Goal: Task Accomplishment & Management: Use online tool/utility

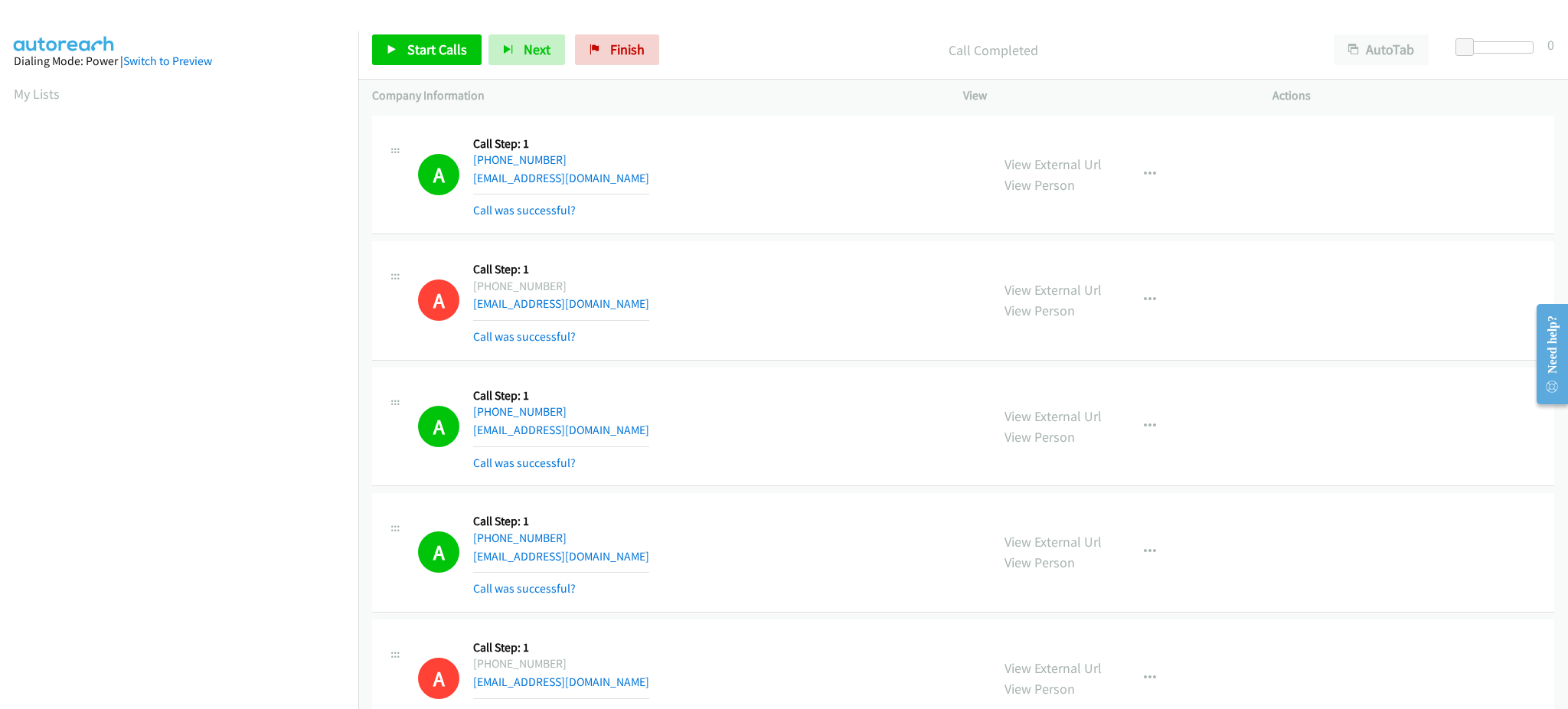
scroll to position [154, 0]
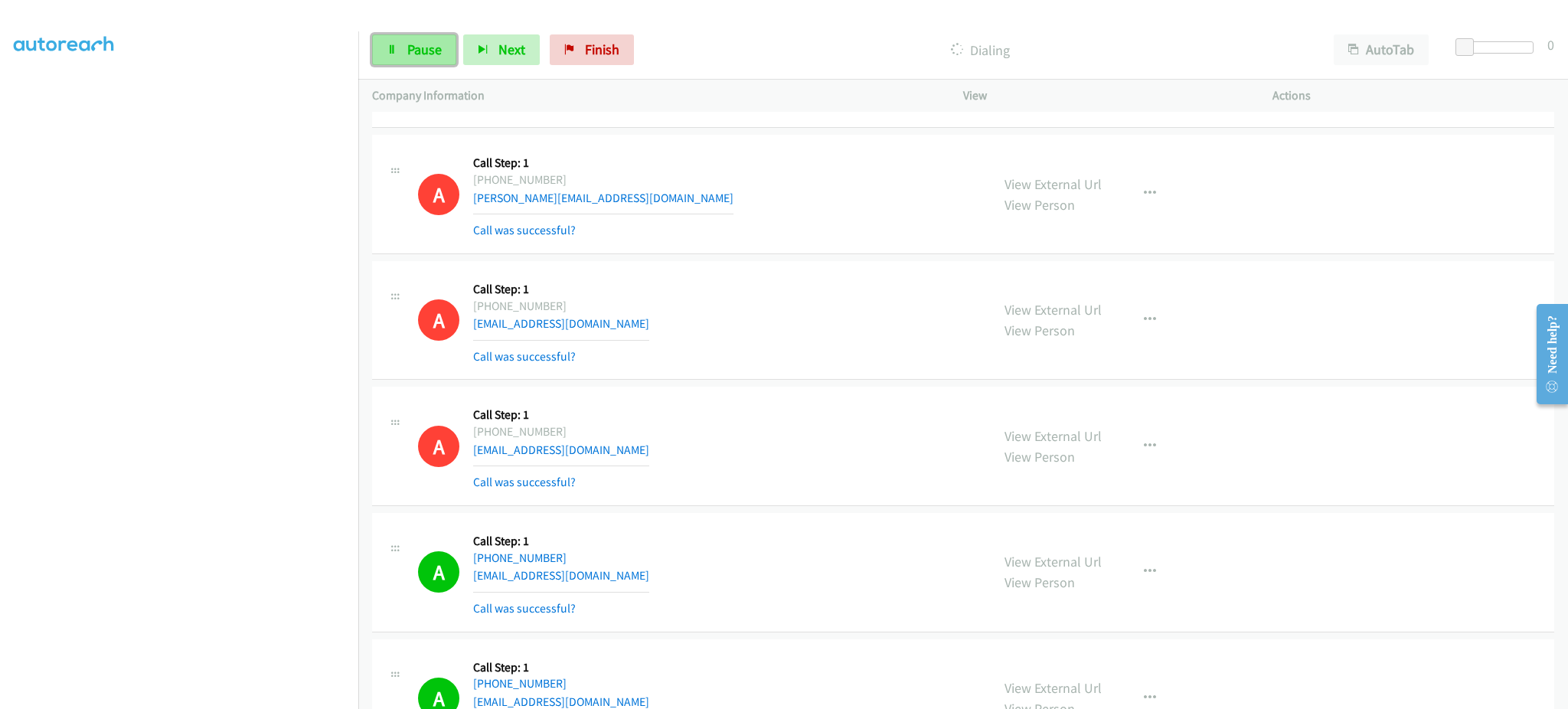
click at [422, 42] on span "Pause" at bounding box center [424, 49] width 34 height 18
click at [401, 53] on link "Start Calls" at bounding box center [427, 49] width 110 height 31
click at [421, 56] on span "Pause" at bounding box center [424, 49] width 34 height 18
click at [434, 47] on span "Start Calls" at bounding box center [437, 49] width 60 height 18
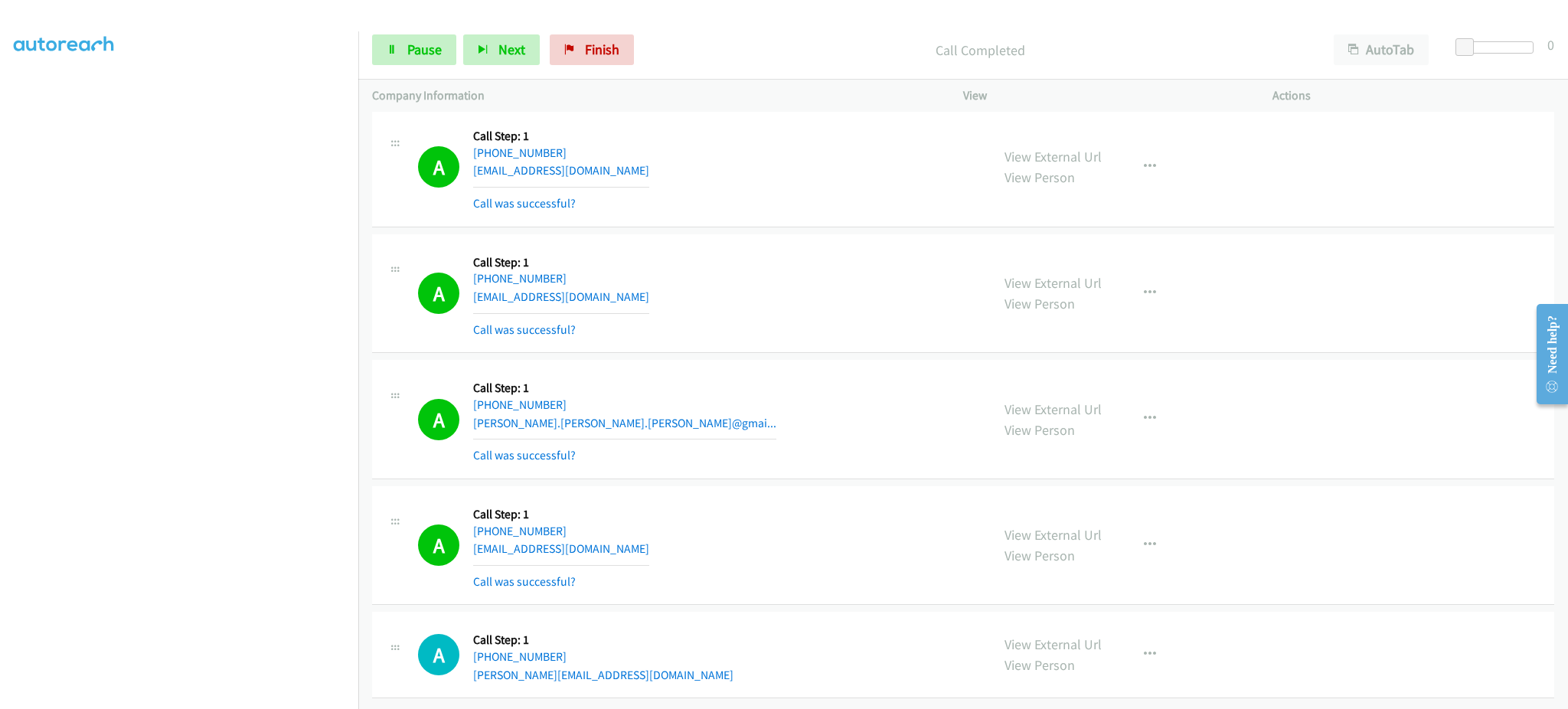
scroll to position [4531, 0]
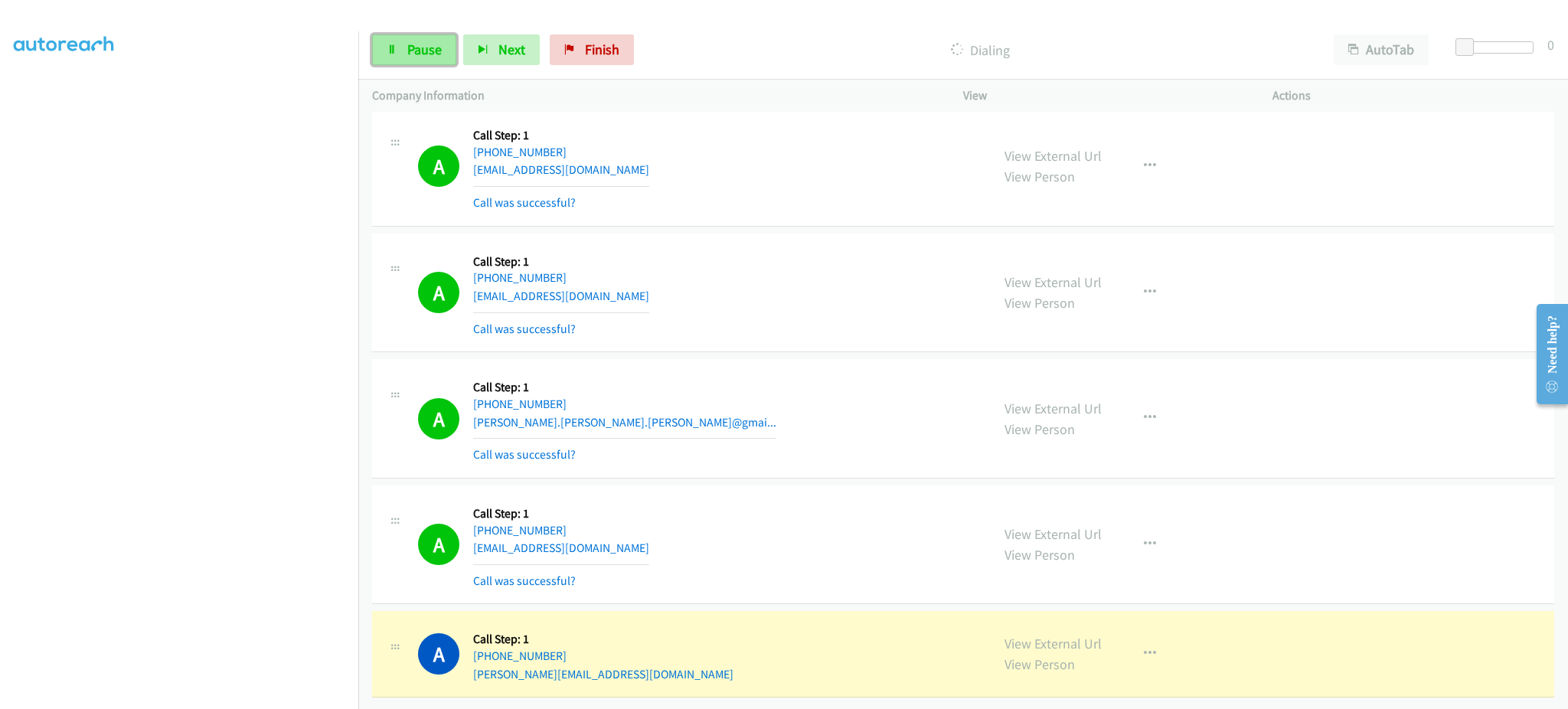
click at [419, 41] on span "Pause" at bounding box center [424, 49] width 34 height 18
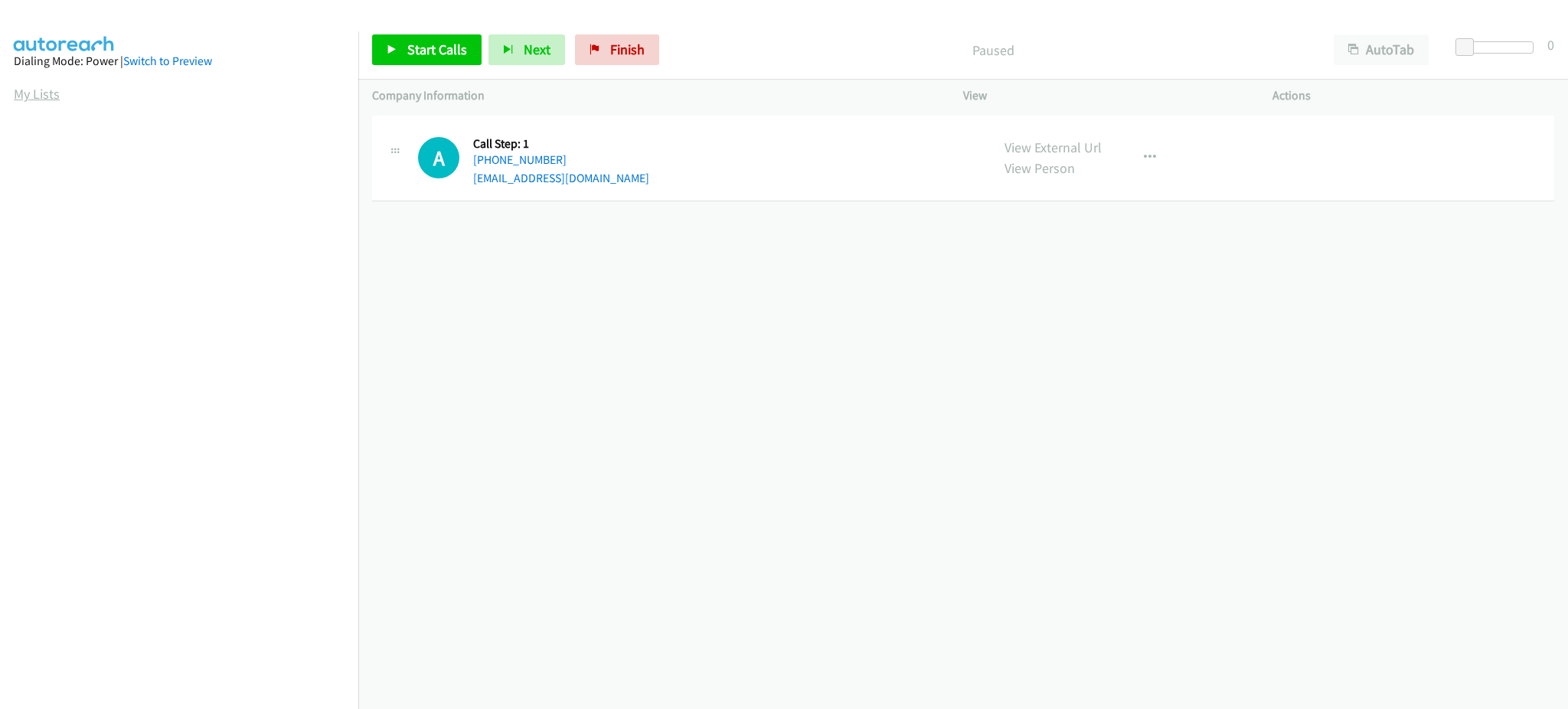
click at [41, 94] on link "My Lists" at bounding box center [36, 93] width 46 height 18
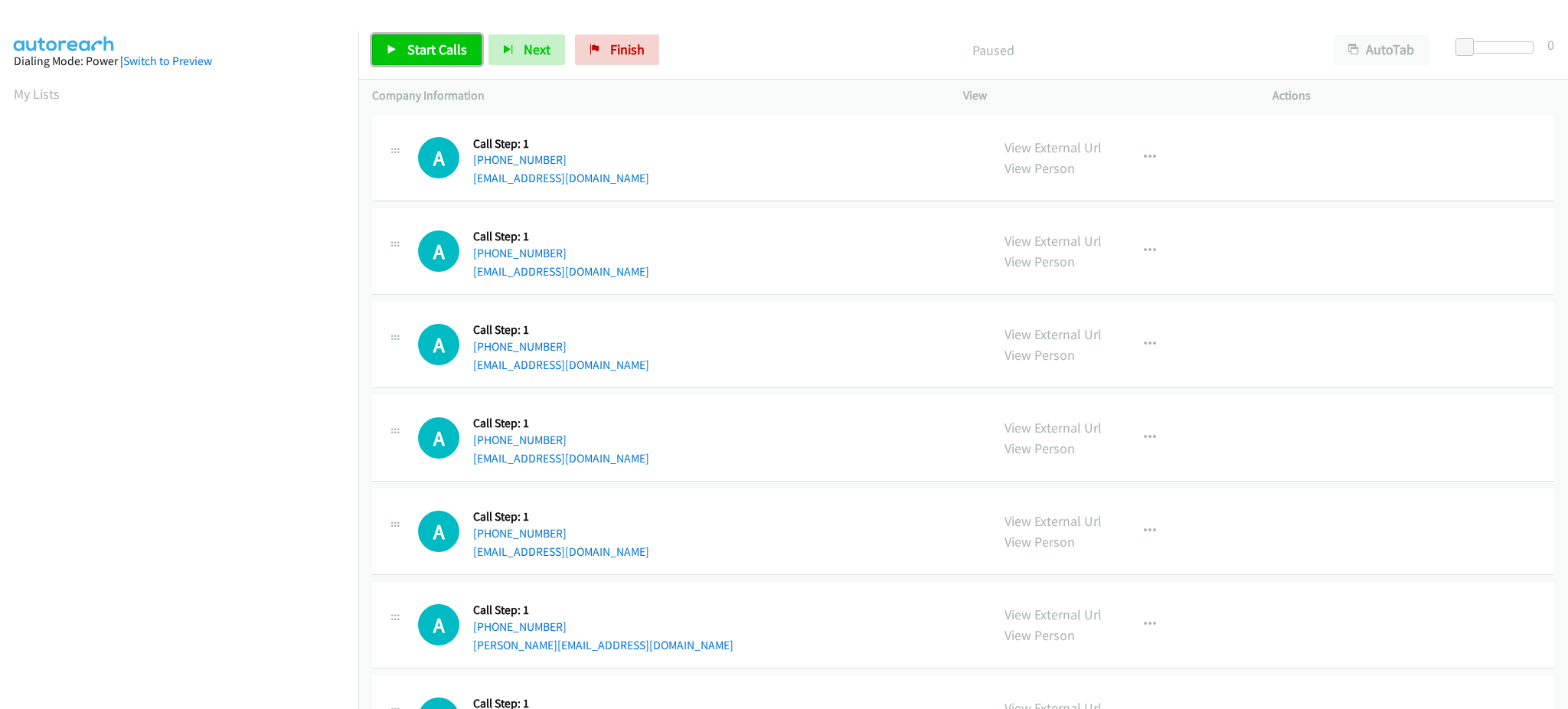
click at [448, 54] on span "Start Calls" at bounding box center [437, 49] width 60 height 18
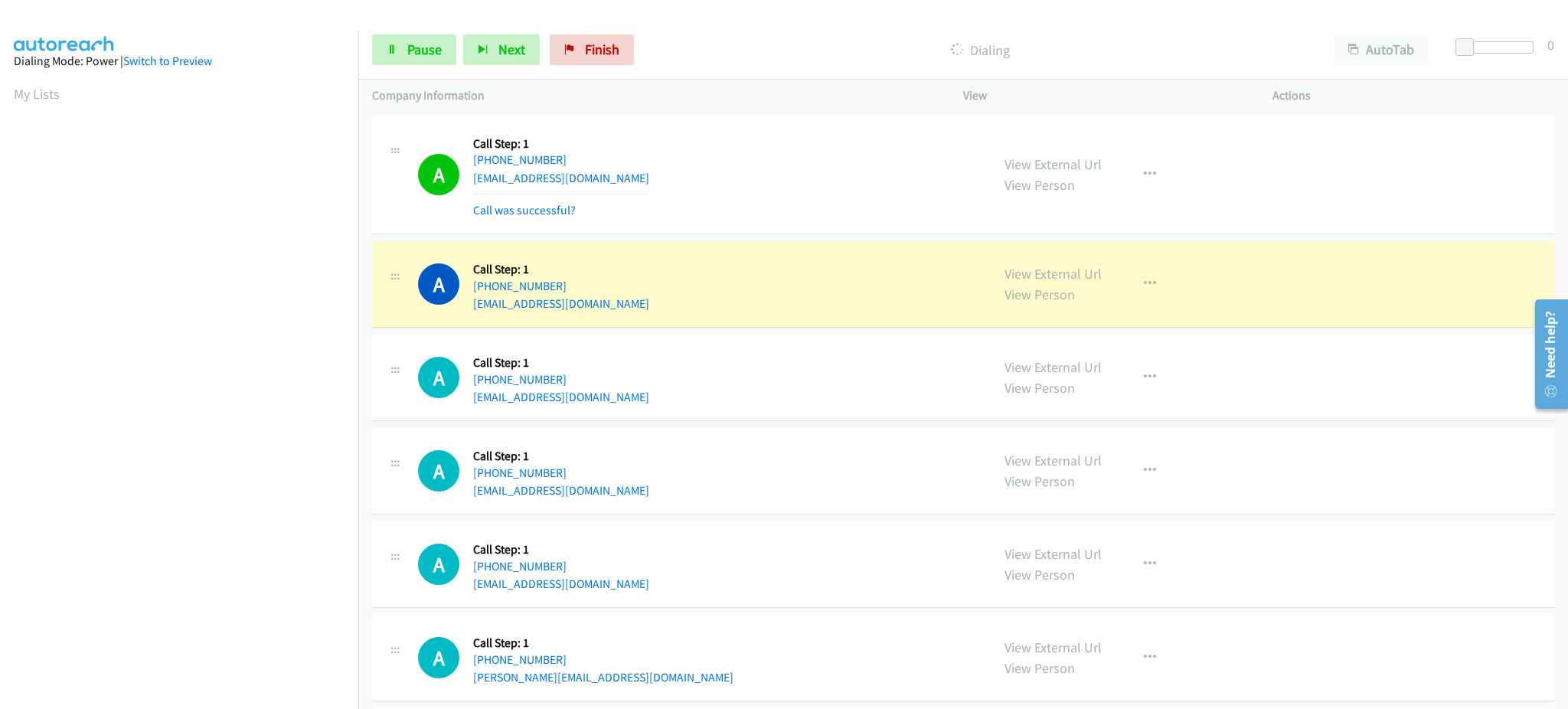
scroll to position [154, 4]
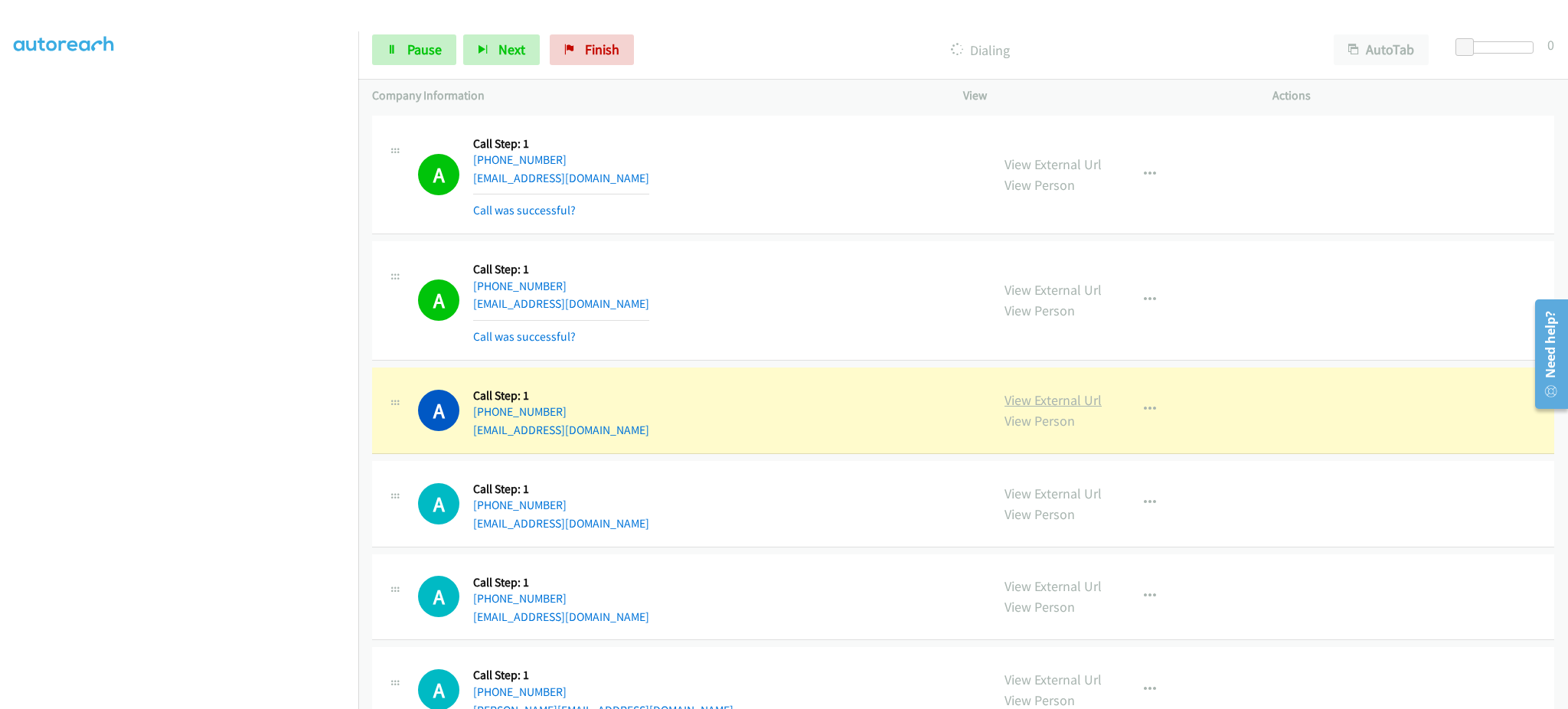
click at [1021, 402] on link "View External Url" at bounding box center [1053, 400] width 98 height 18
click at [1159, 301] on button "button" at bounding box center [1149, 300] width 41 height 31
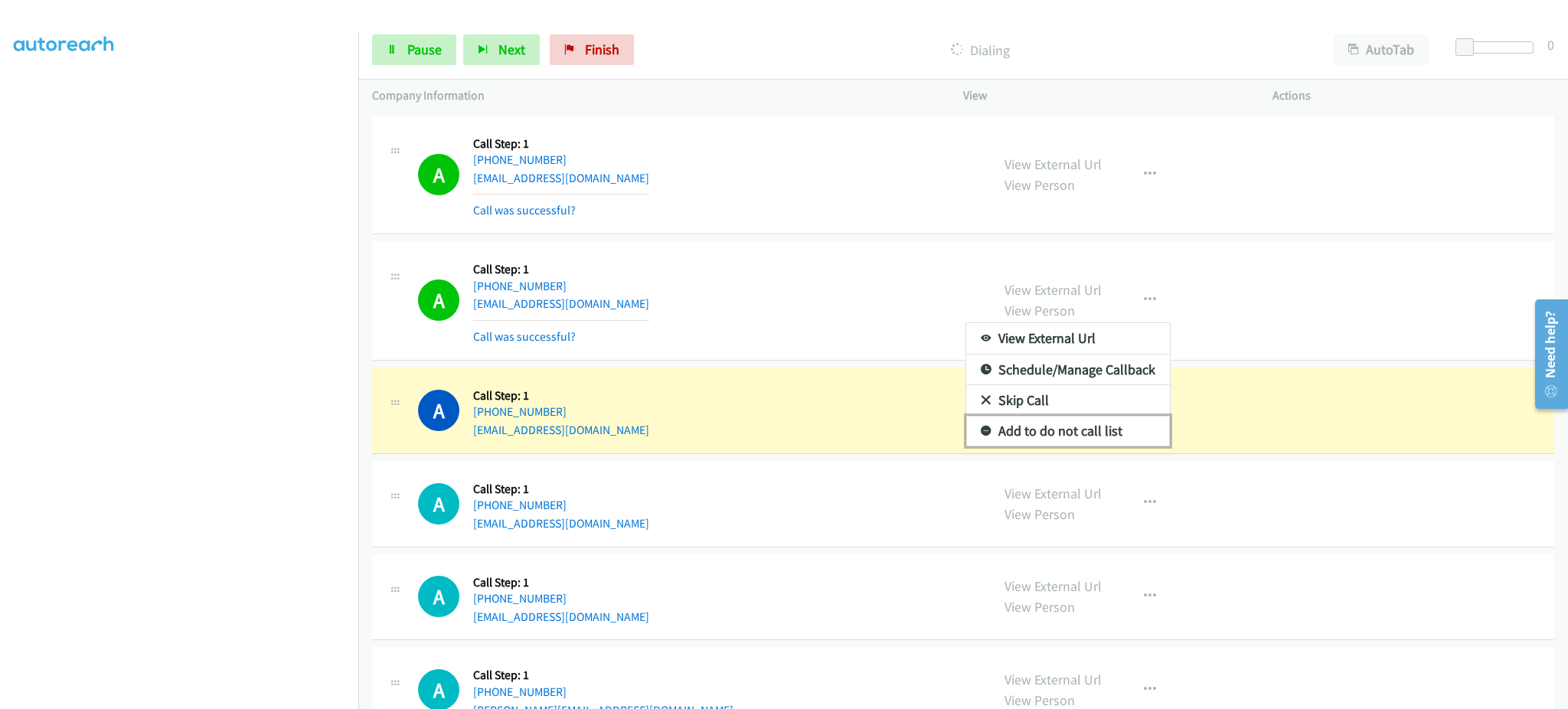
click at [1091, 430] on link "Add to do not call list" at bounding box center [1068, 431] width 204 height 31
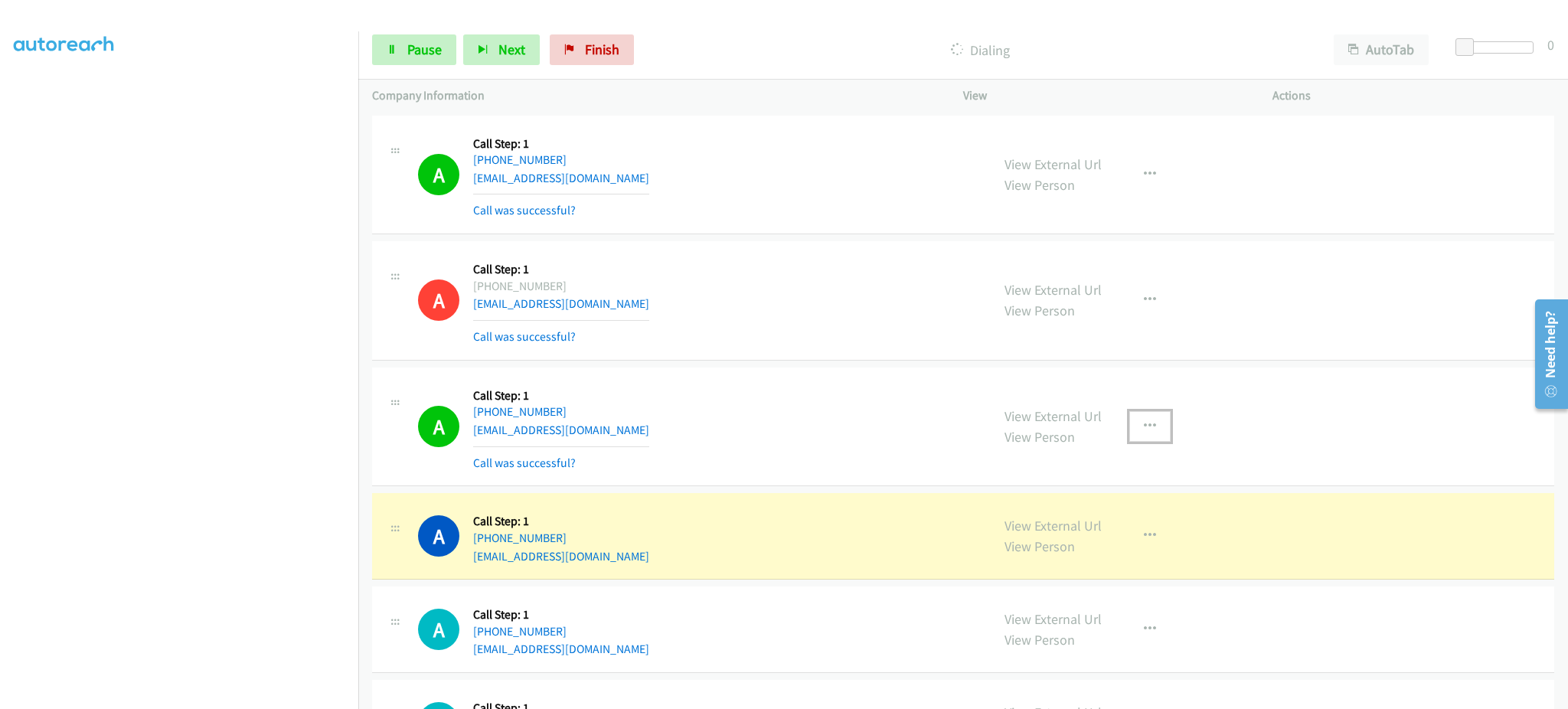
click at [1144, 427] on icon "button" at bounding box center [1149, 426] width 12 height 12
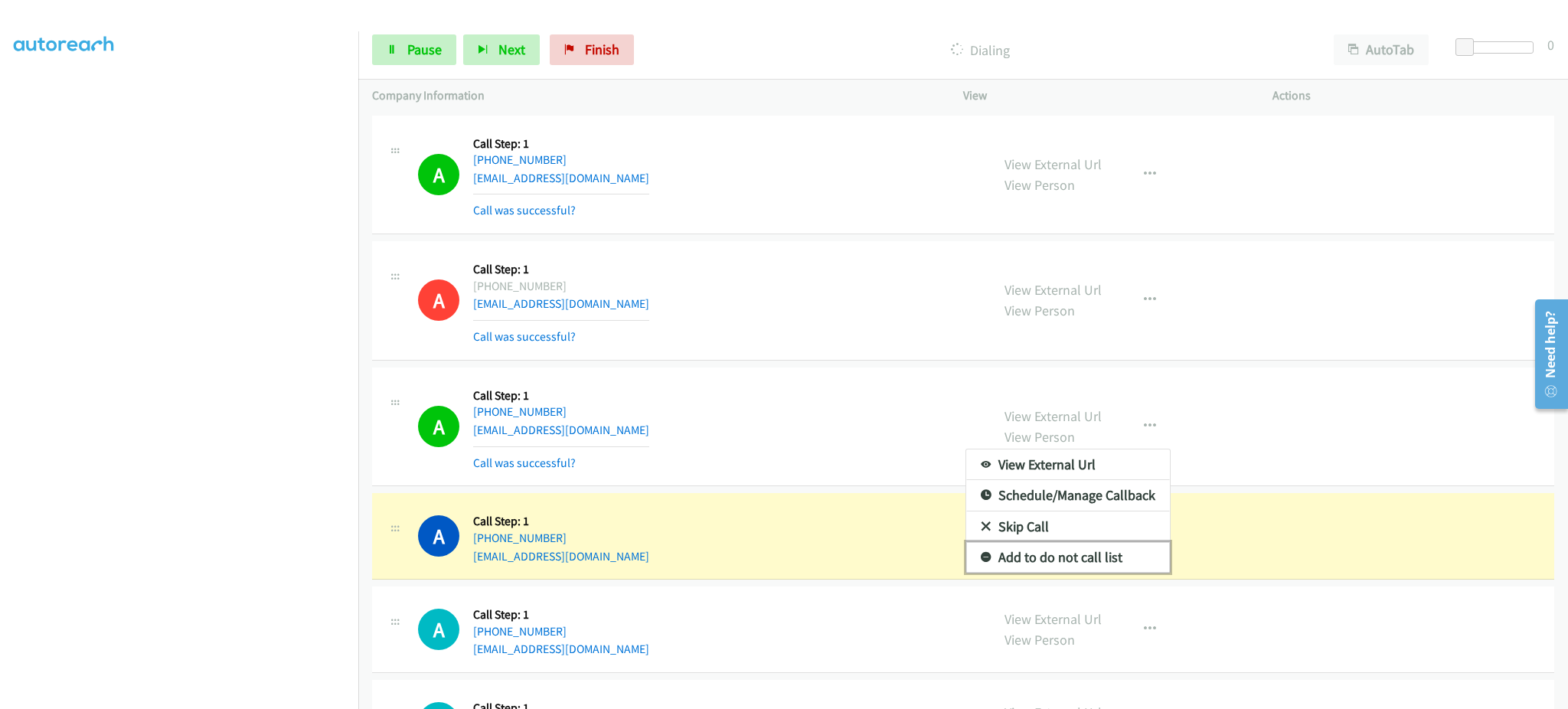
drag, startPoint x: 1088, startPoint y: 563, endPoint x: 1075, endPoint y: 587, distance: 27.3
click at [1087, 562] on link "Add to do not call list" at bounding box center [1068, 557] width 204 height 31
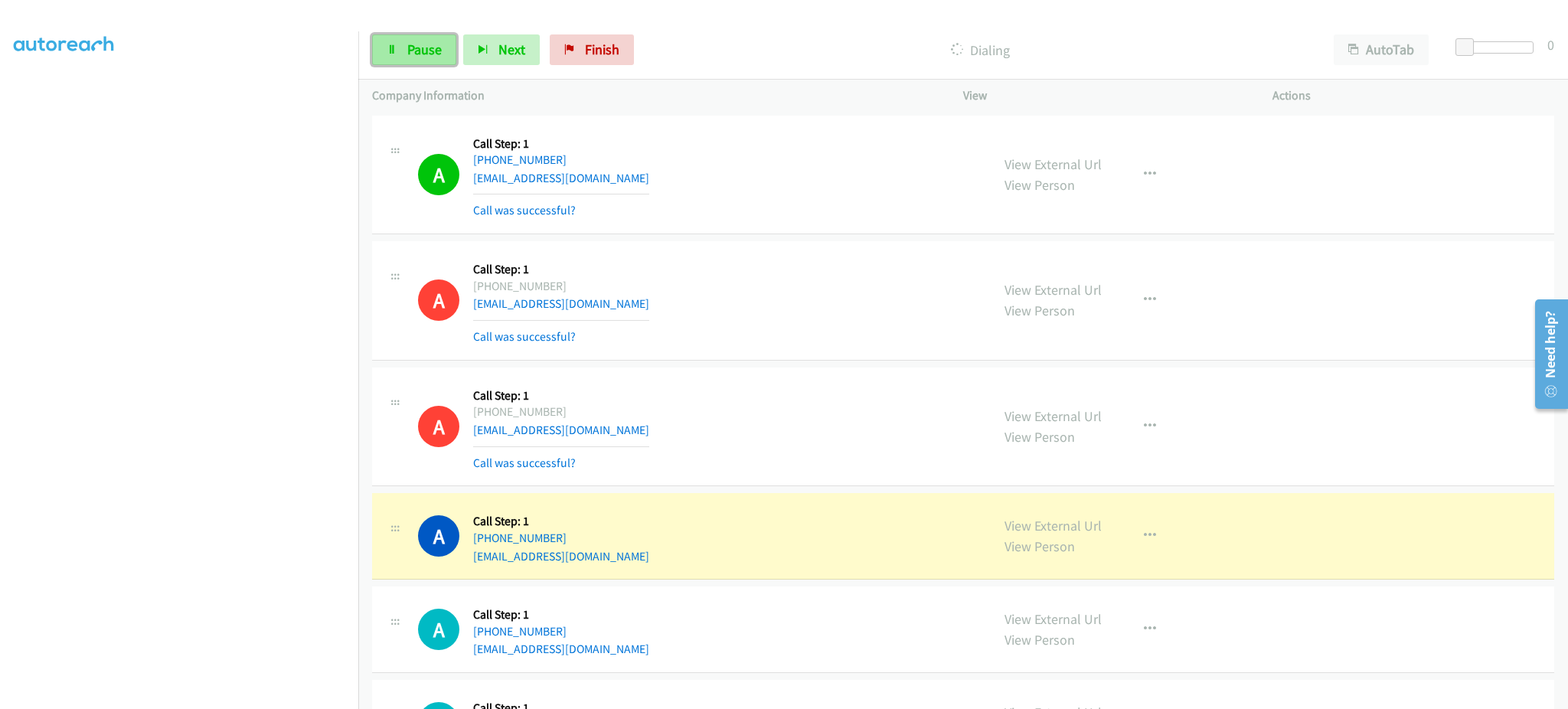
click at [401, 54] on link "Pause" at bounding box center [414, 49] width 85 height 31
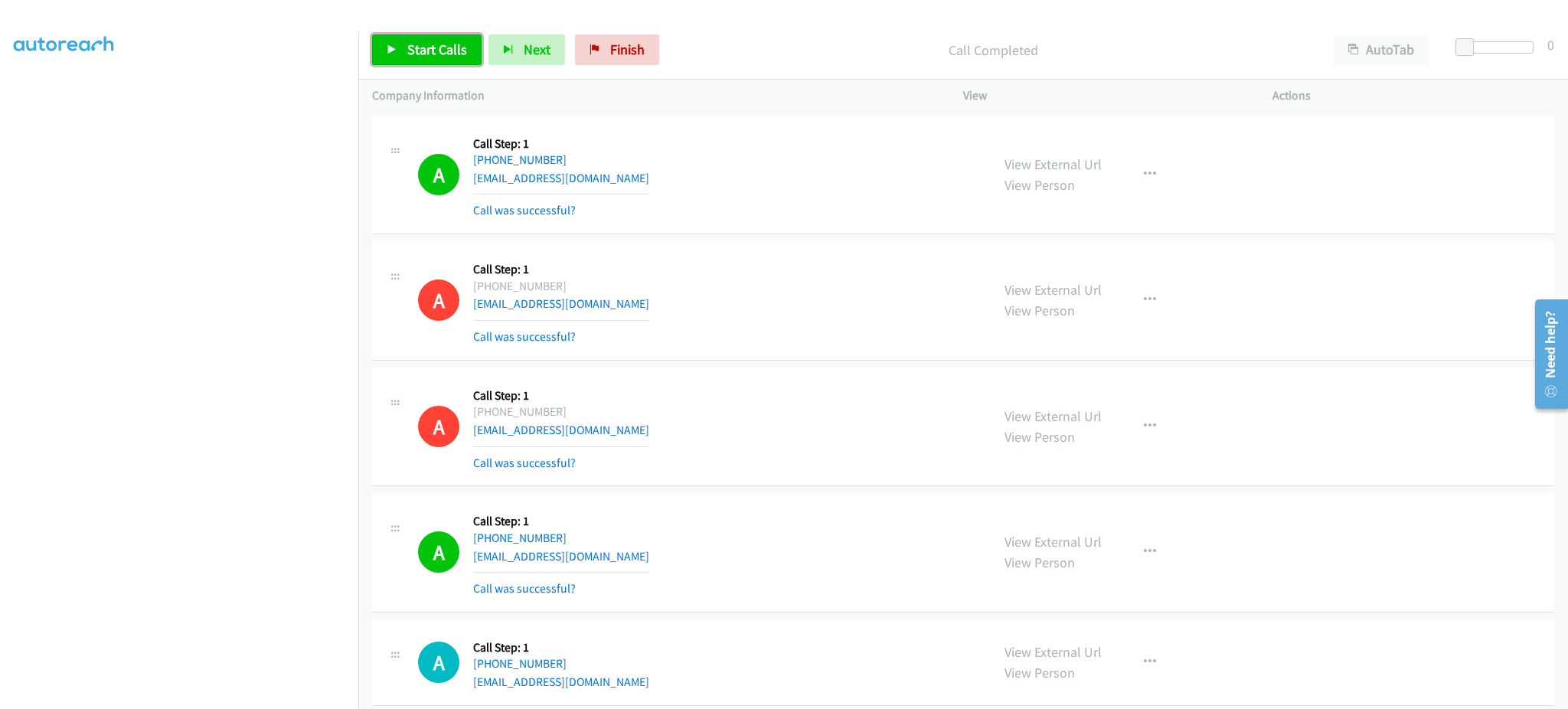
click at [443, 47] on span "Start Calls" at bounding box center [437, 49] width 60 height 18
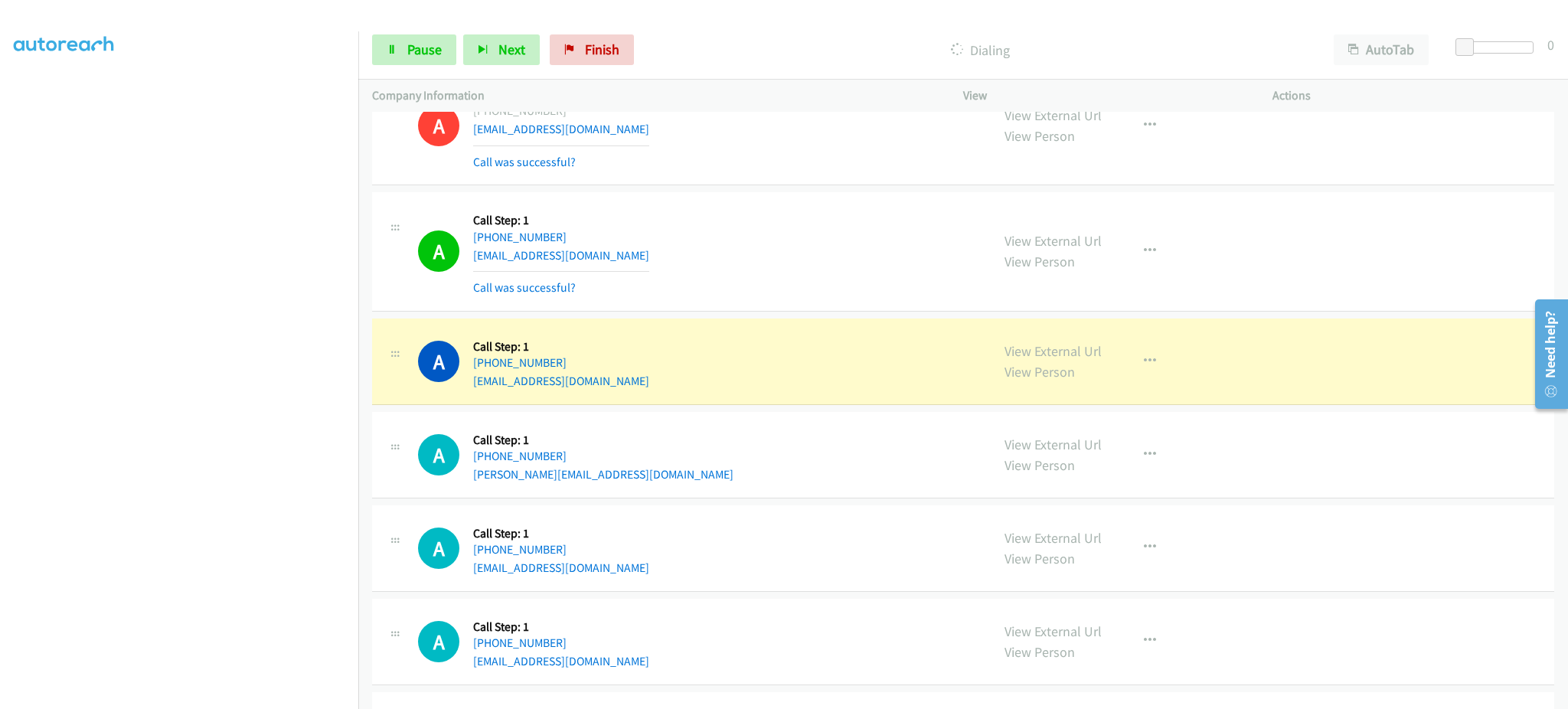
scroll to position [306, 0]
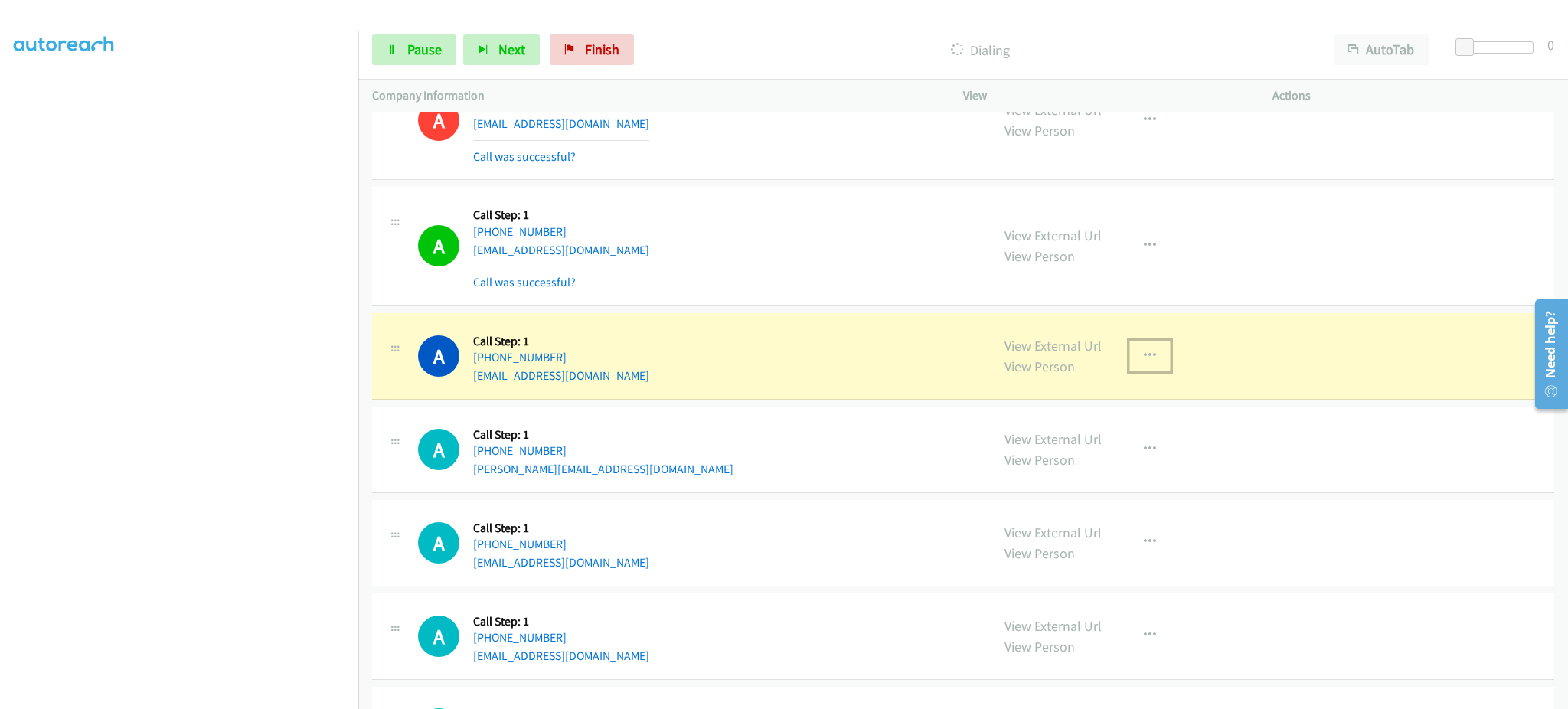
click at [1144, 357] on icon "button" at bounding box center [1149, 355] width 12 height 12
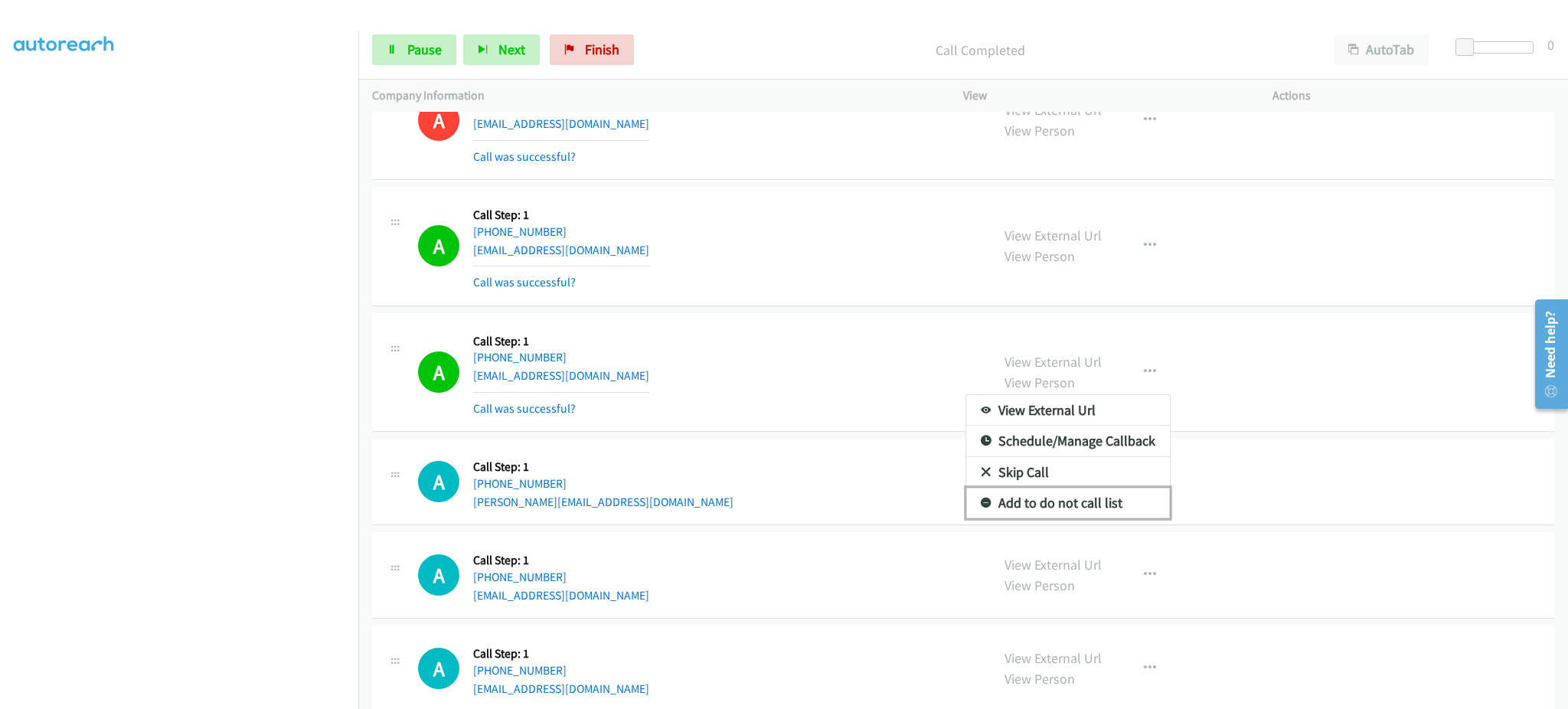
click at [1140, 497] on link "Add to do not call list" at bounding box center [1068, 502] width 204 height 31
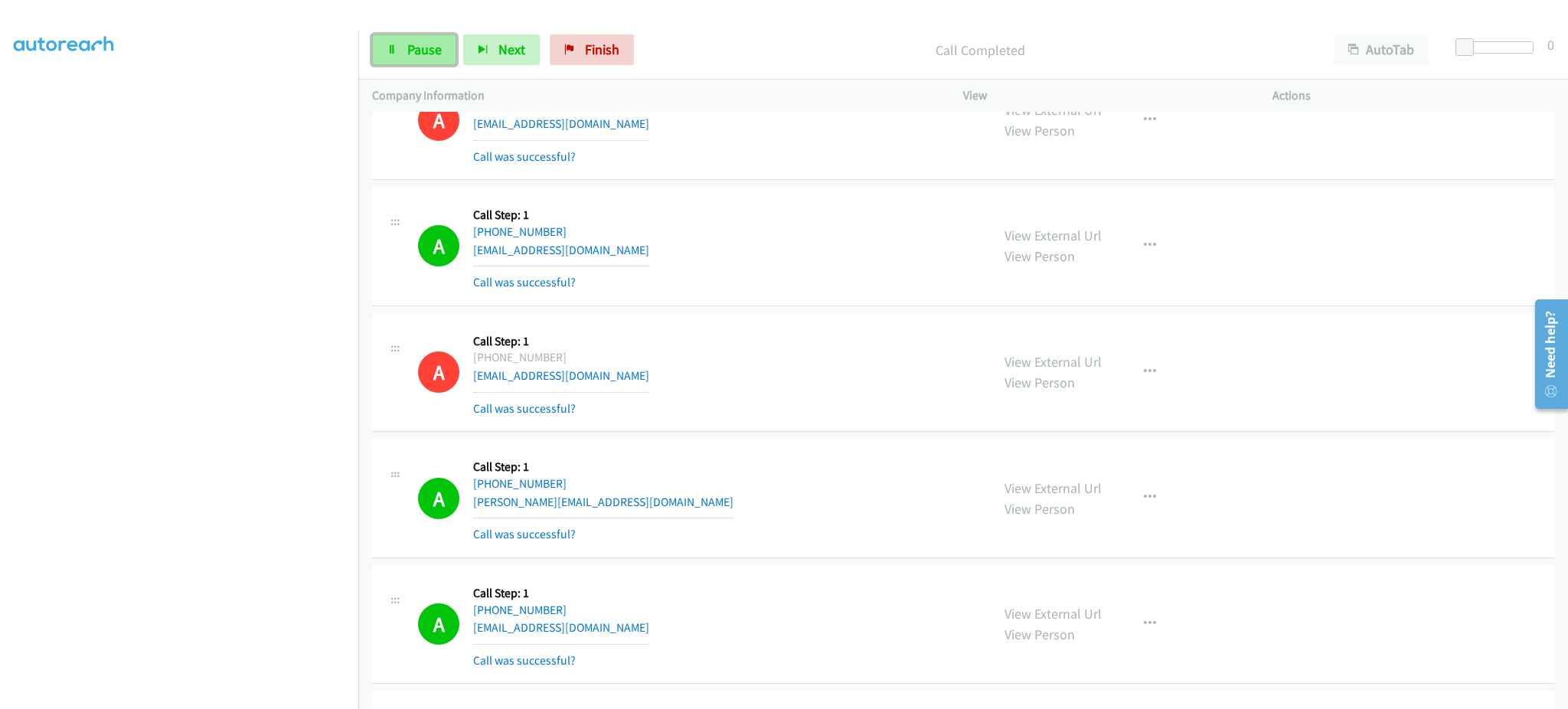
click at [435, 50] on span "Pause" at bounding box center [424, 49] width 34 height 18
click at [435, 55] on span "Start Calls" at bounding box center [437, 49] width 60 height 18
click at [419, 47] on span "Pause" at bounding box center [424, 49] width 34 height 18
click at [453, 64] on link "Start Calls" at bounding box center [427, 49] width 110 height 31
click at [396, 46] on icon at bounding box center [392, 51] width 11 height 11
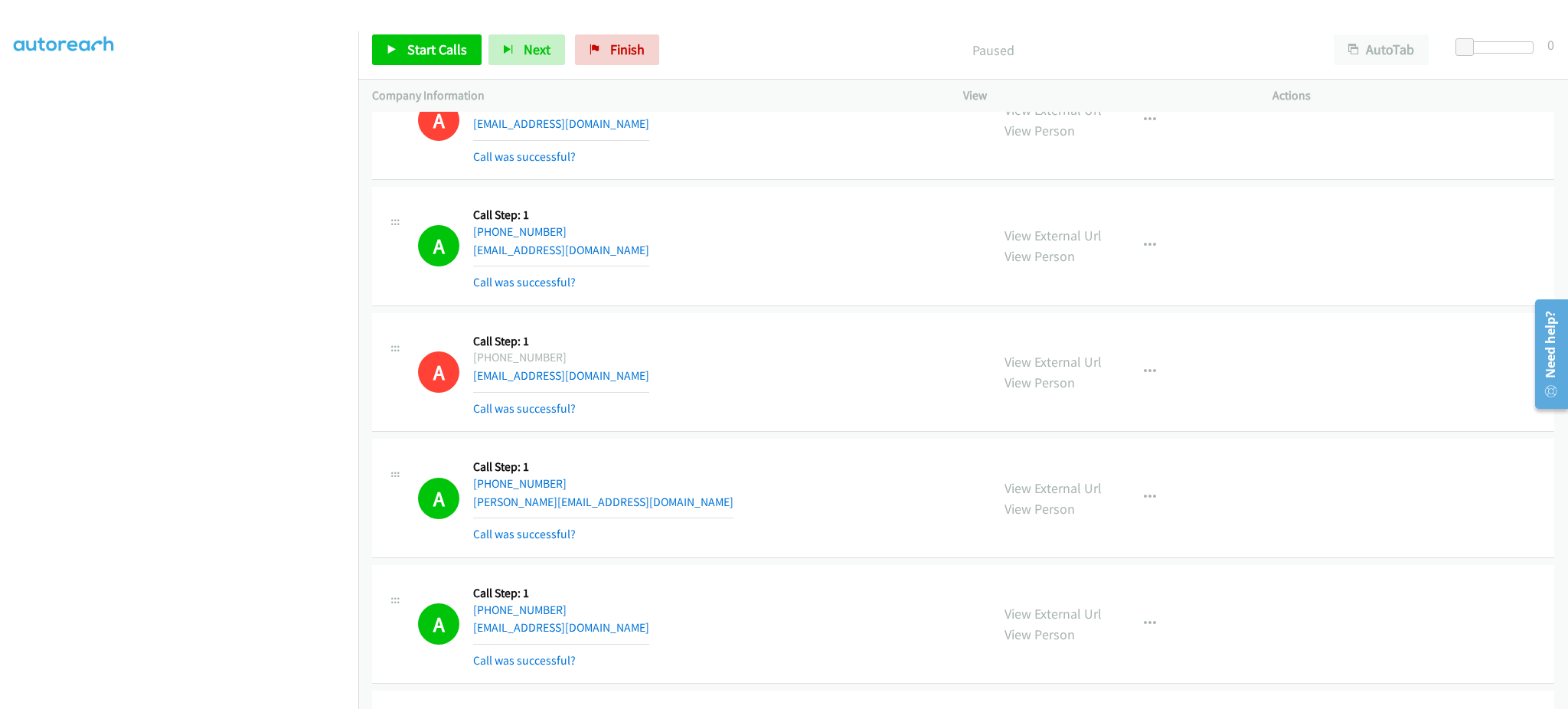
click at [174, 696] on section at bounding box center [179, 346] width 331 height 733
